Goal: Find specific page/section: Find specific page/section

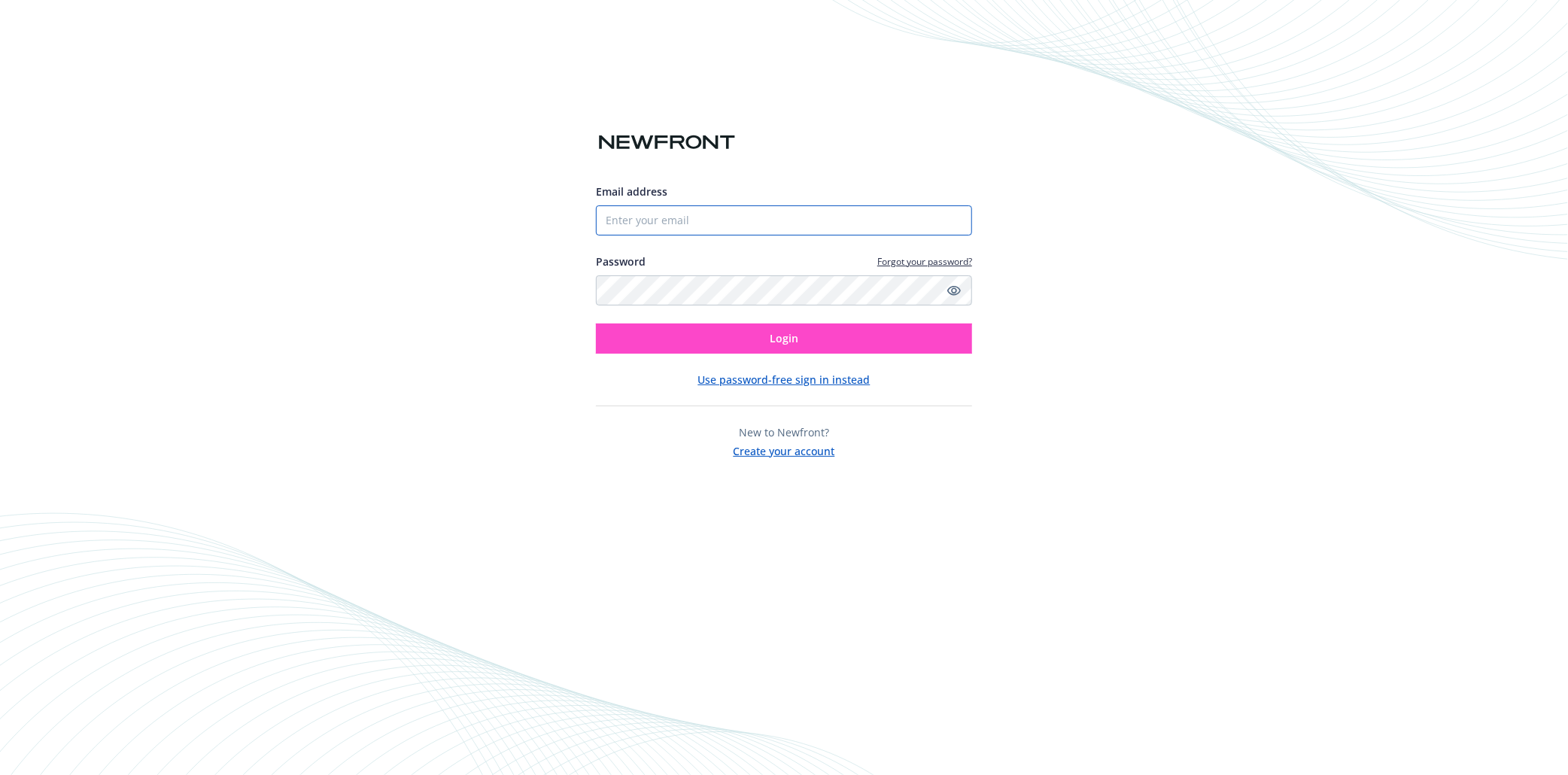
type input "[EMAIL_ADDRESS][DOMAIN_NAME]"
click at [686, 344] on button "Login" at bounding box center [784, 338] width 377 height 30
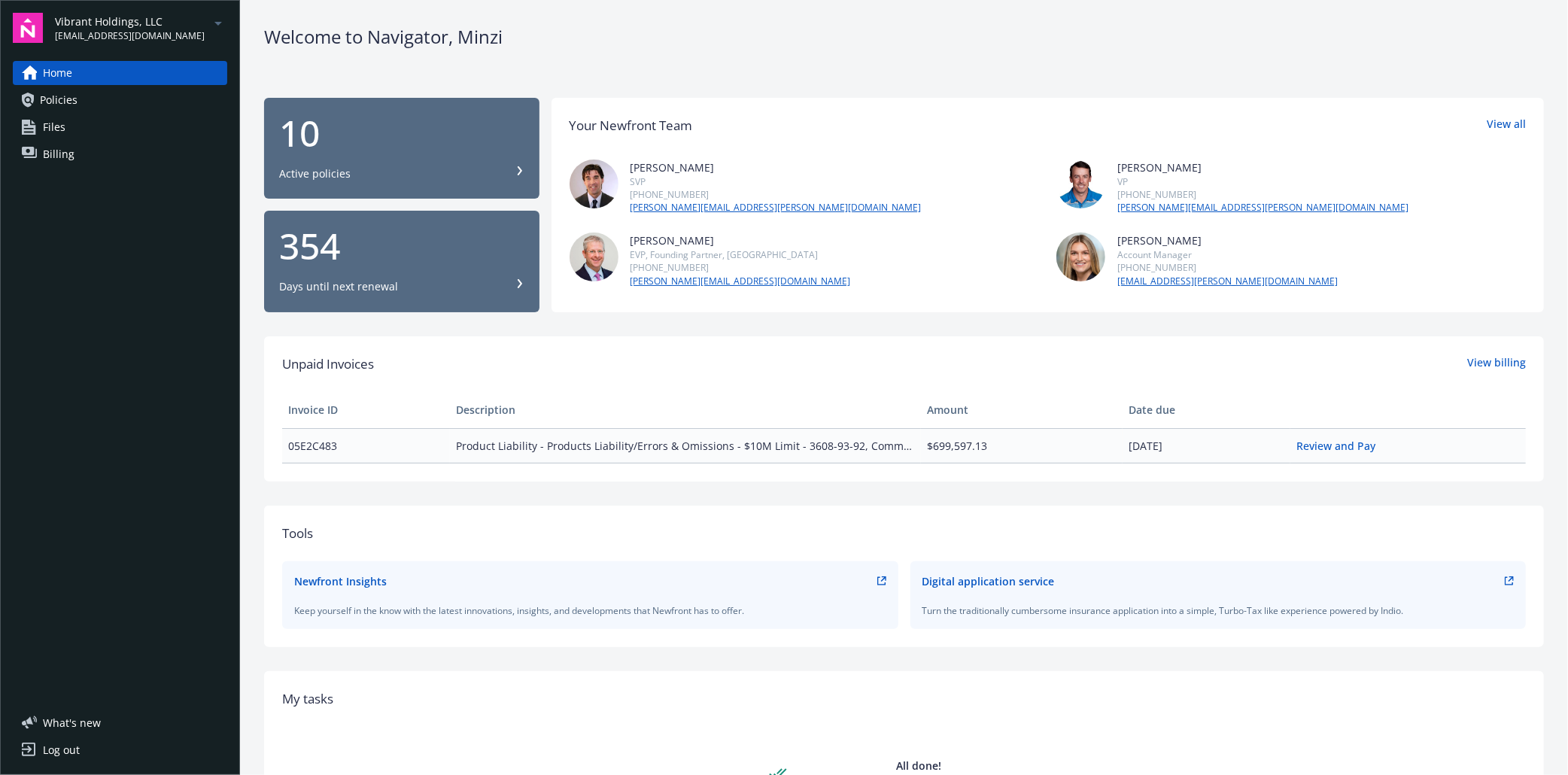
click at [77, 122] on link "Files" at bounding box center [119, 127] width 214 height 24
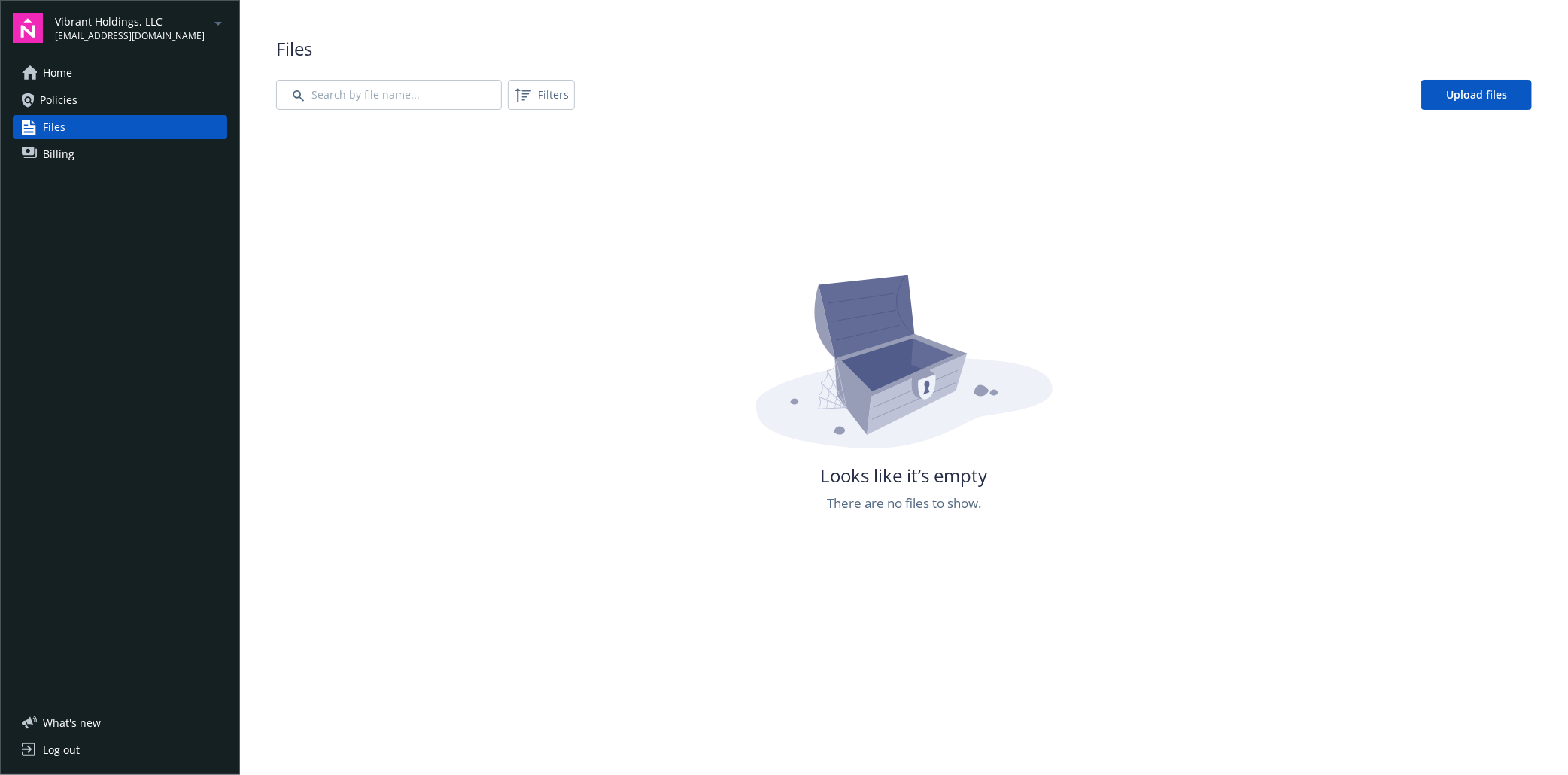
click at [85, 96] on link "Policies" at bounding box center [119, 100] width 214 height 24
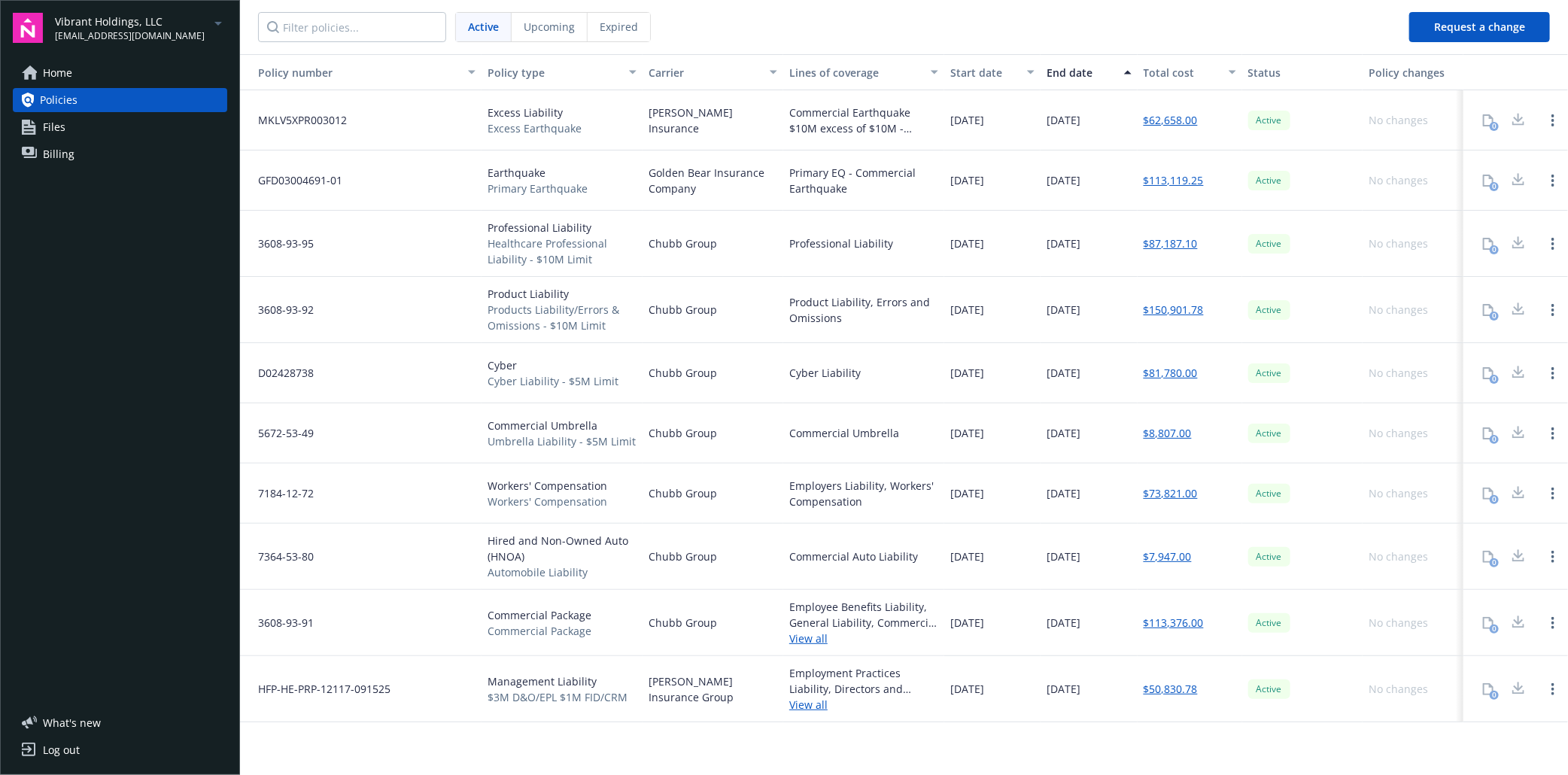
click at [1443, 214] on div "No changes" at bounding box center [1412, 244] width 101 height 66
click at [1379, 349] on div "No changes" at bounding box center [1412, 372] width 101 height 60
